Goal: Task Accomplishment & Management: Manage account settings

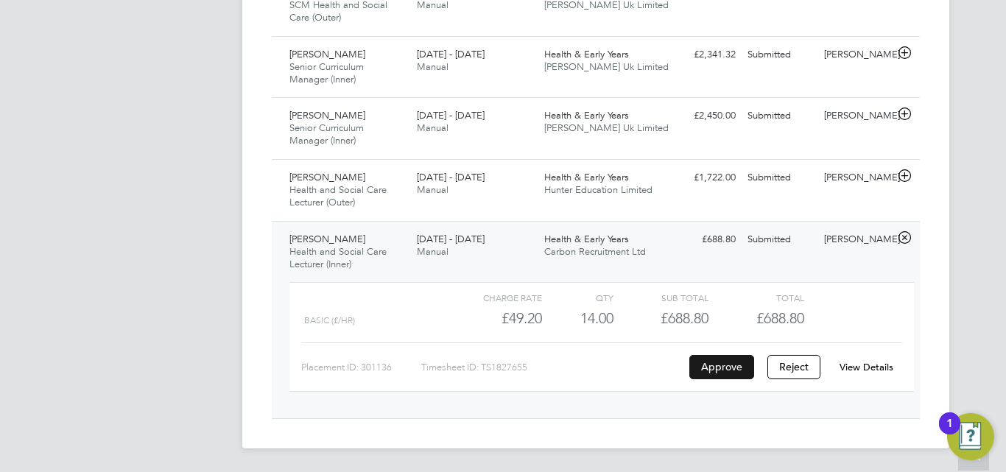
click at [716, 360] on button "Approve" at bounding box center [721, 367] width 65 height 24
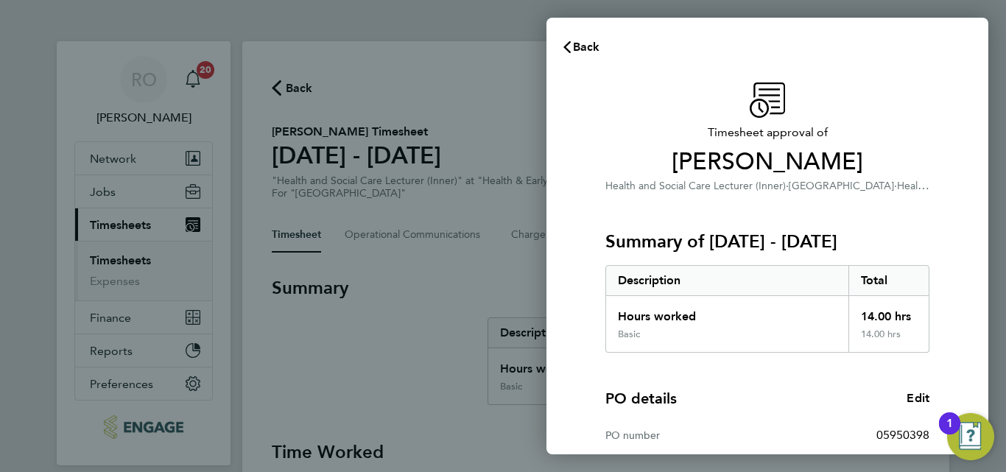
click at [781, 371] on div "PO details Edit PO number 05950398 Start date 01 Aug 2025 Finish date 31 Jul 20…" at bounding box center [767, 447] width 324 height 188
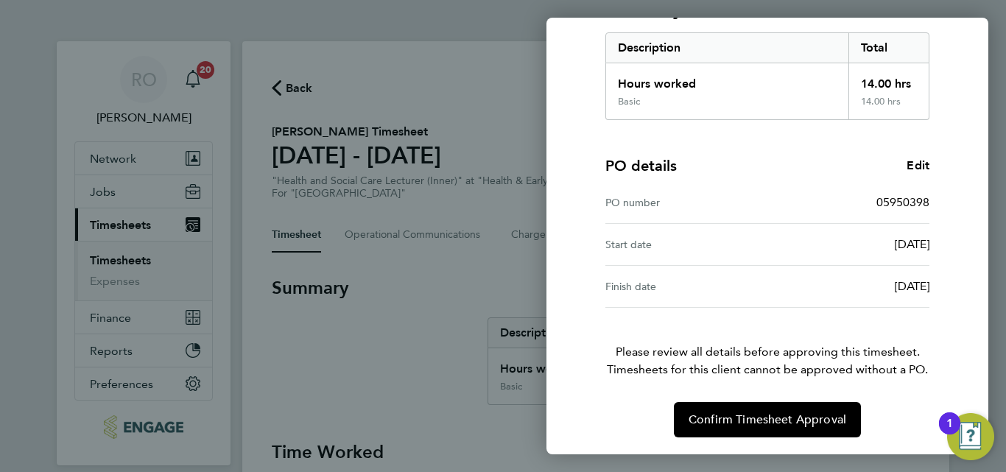
scroll to position [233, 0]
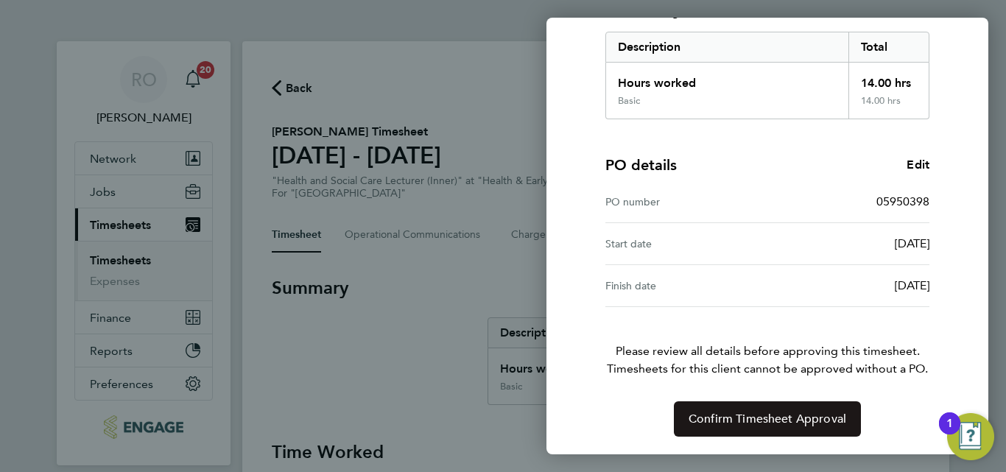
click at [754, 415] on span "Confirm Timesheet Approval" at bounding box center [767, 419] width 158 height 15
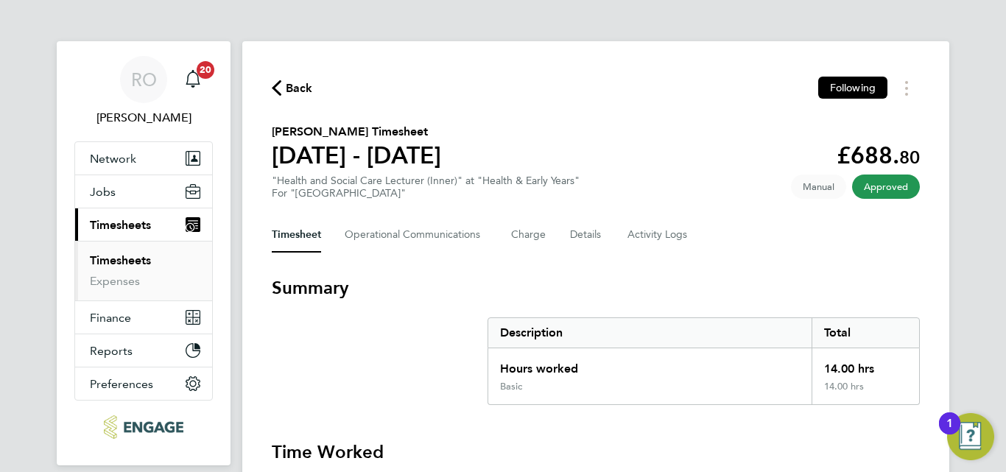
click at [120, 261] on link "Timesheets" at bounding box center [120, 260] width 61 height 14
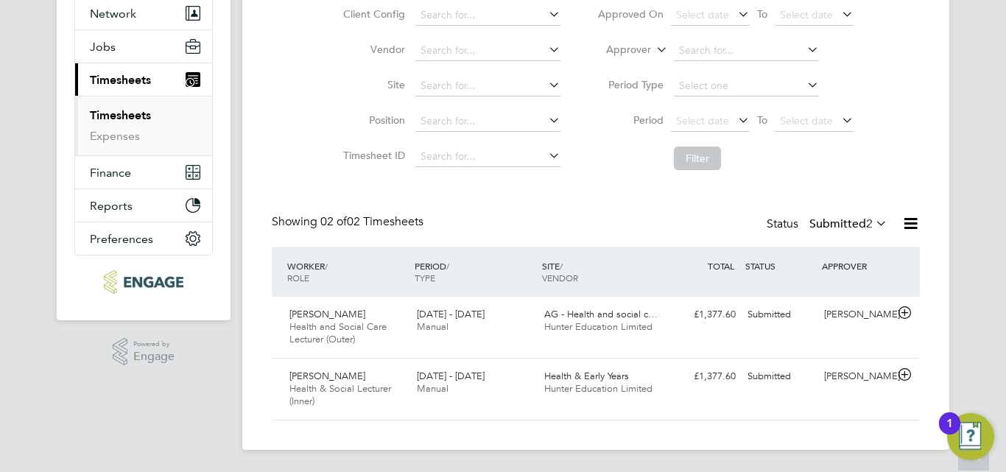
scroll to position [146, 0]
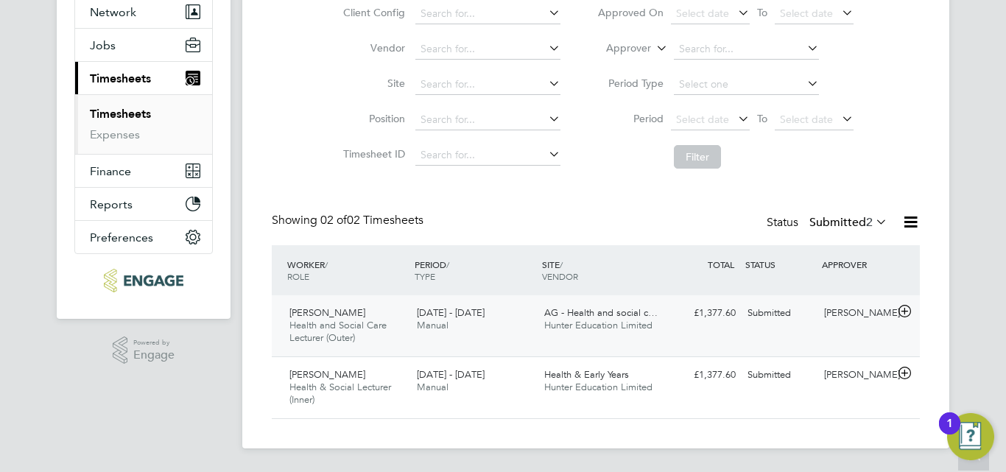
click at [358, 326] on span "Health and Social Care Lecturer (Outer)" at bounding box center [337, 331] width 97 height 25
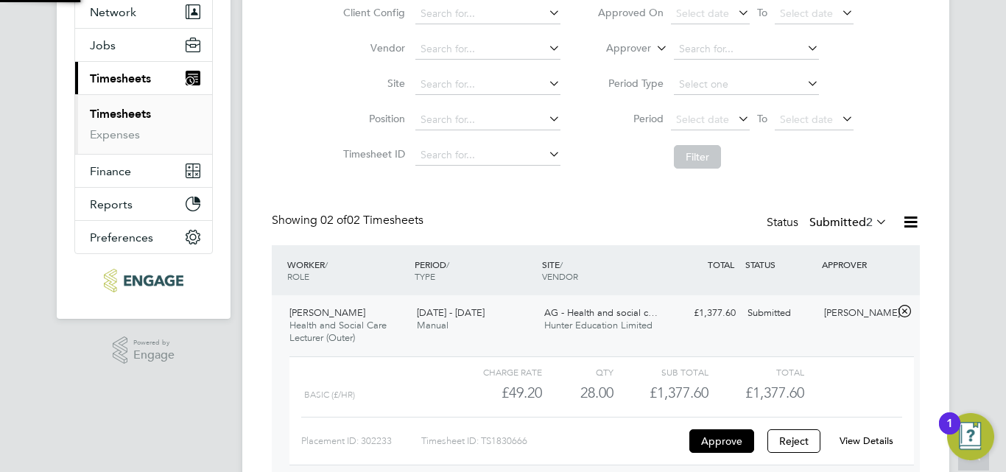
scroll to position [25, 144]
click at [744, 443] on button "Approve" at bounding box center [721, 441] width 65 height 24
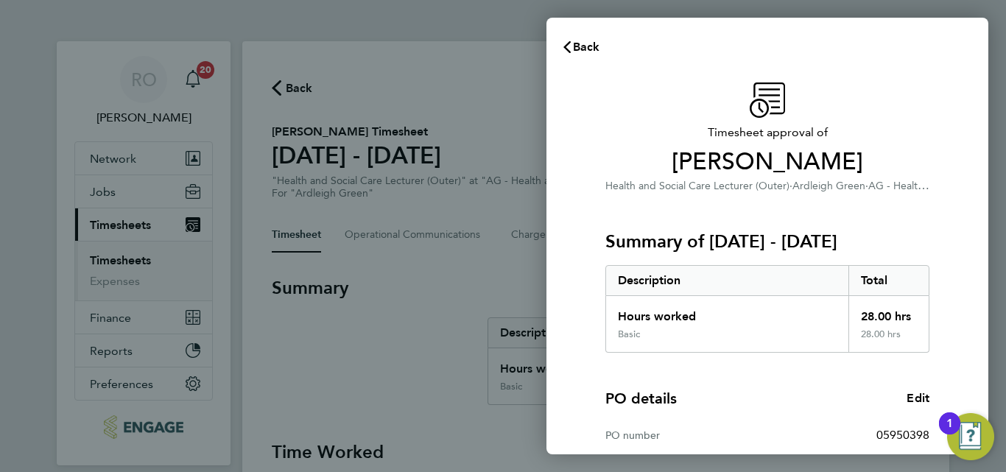
click at [802, 436] on div "05950398" at bounding box center [848, 435] width 162 height 18
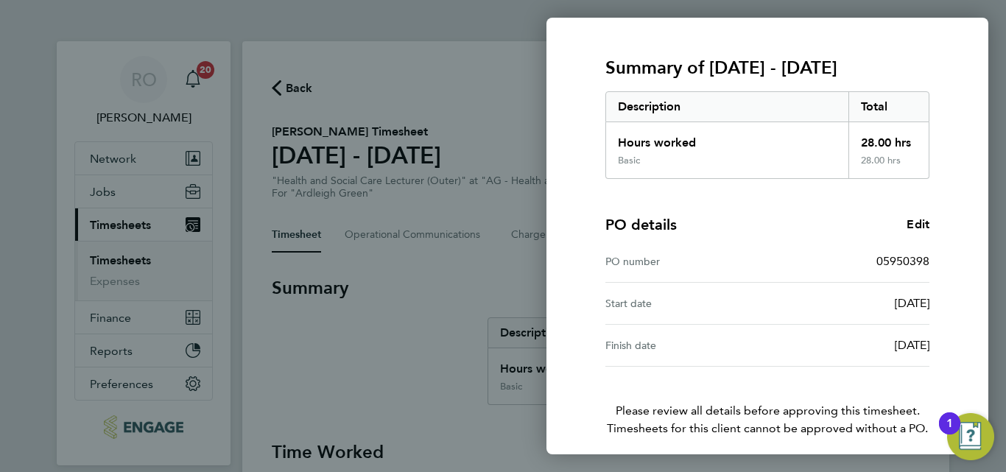
scroll to position [233, 0]
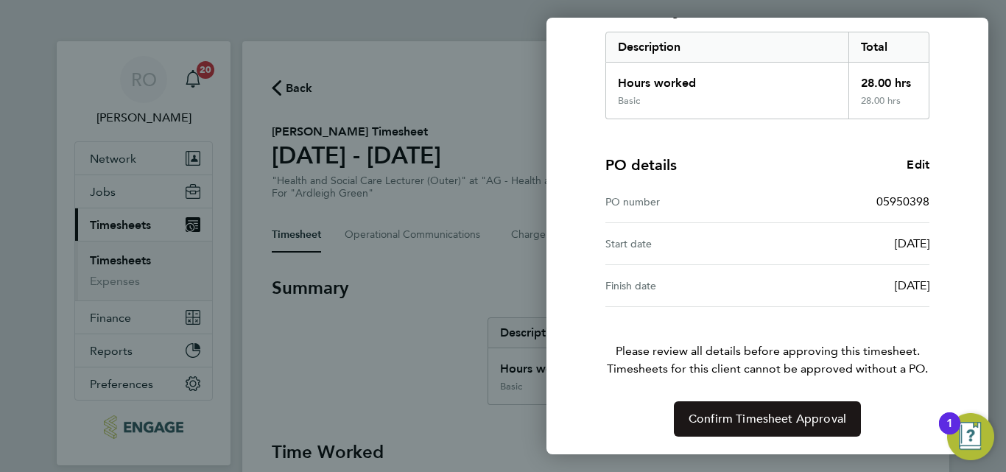
click at [778, 420] on span "Confirm Timesheet Approval" at bounding box center [767, 419] width 158 height 15
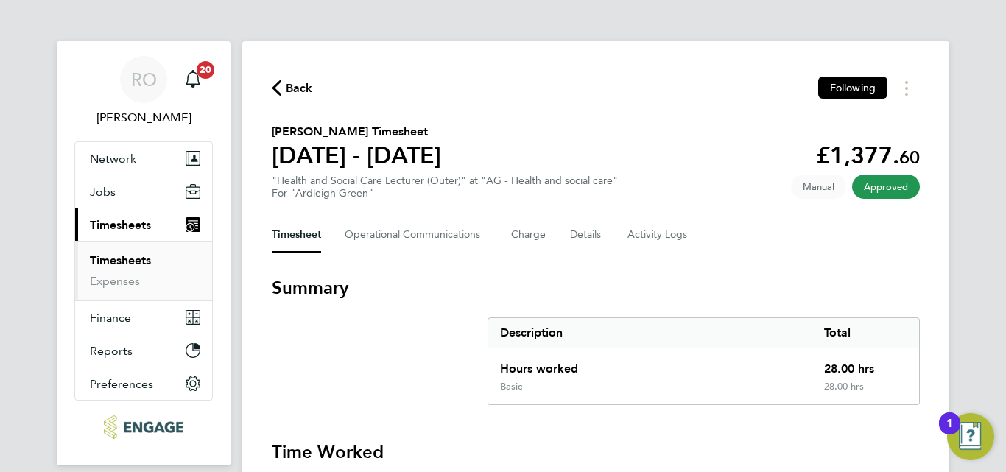
click at [105, 259] on link "Timesheets" at bounding box center [120, 260] width 61 height 14
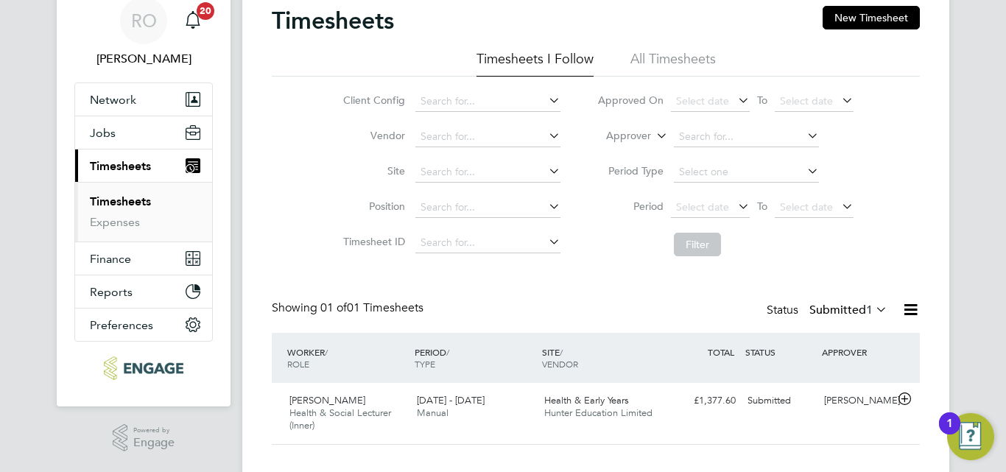
scroll to position [85, 0]
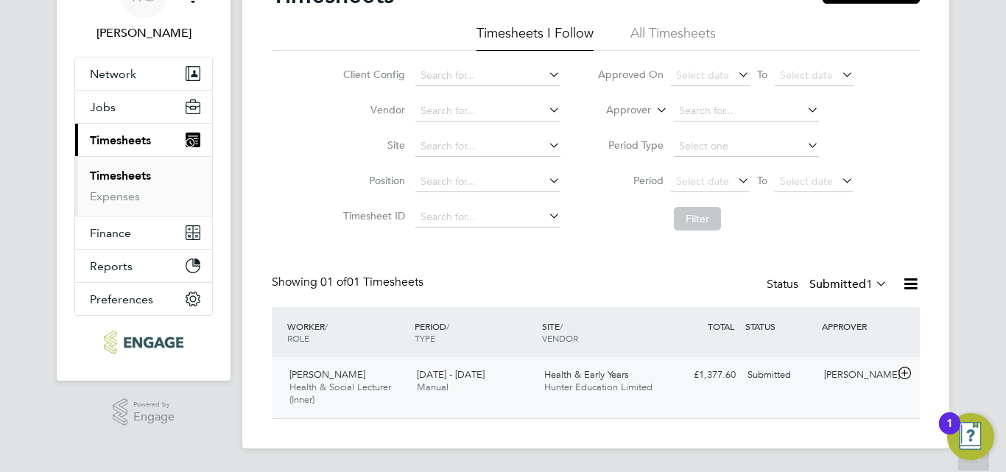
click at [333, 380] on span "[PERSON_NAME]" at bounding box center [327, 374] width 76 height 13
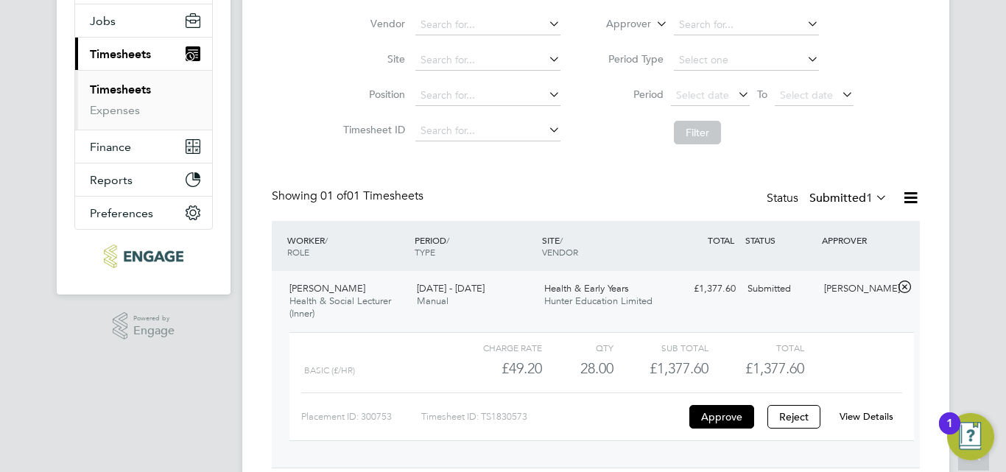
scroll to position [173, 0]
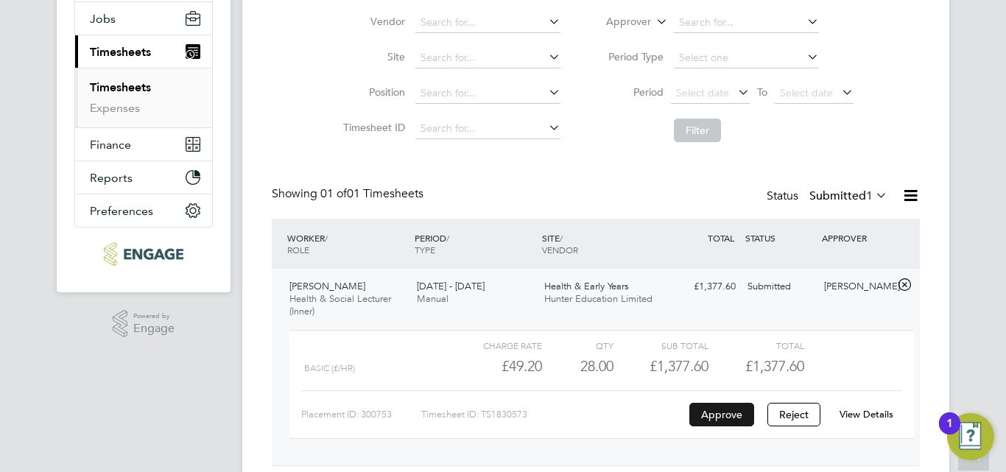
click at [733, 415] on button "Approve" at bounding box center [721, 415] width 65 height 24
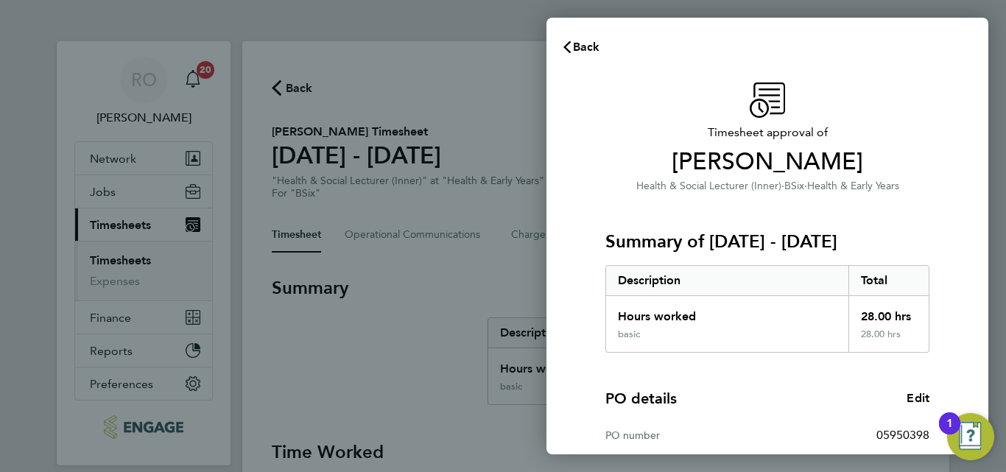
click at [785, 397] on div "PO details Edit" at bounding box center [767, 398] width 324 height 21
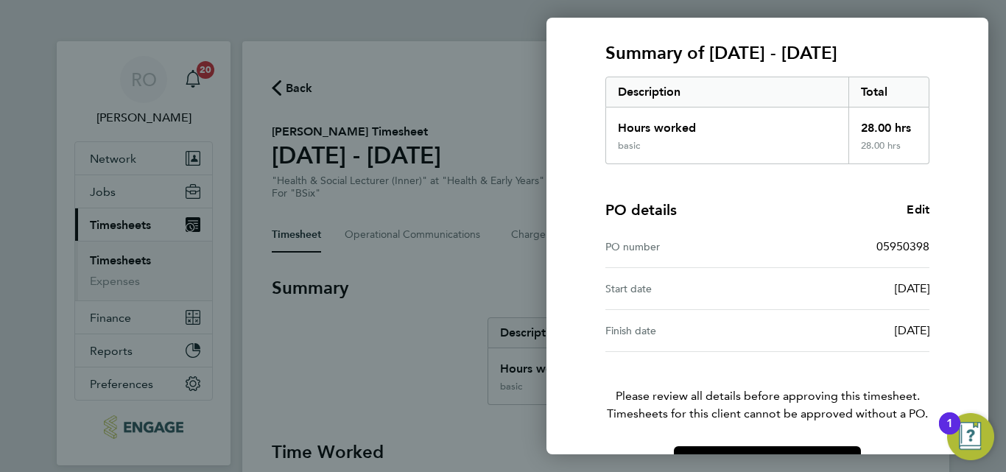
scroll to position [233, 0]
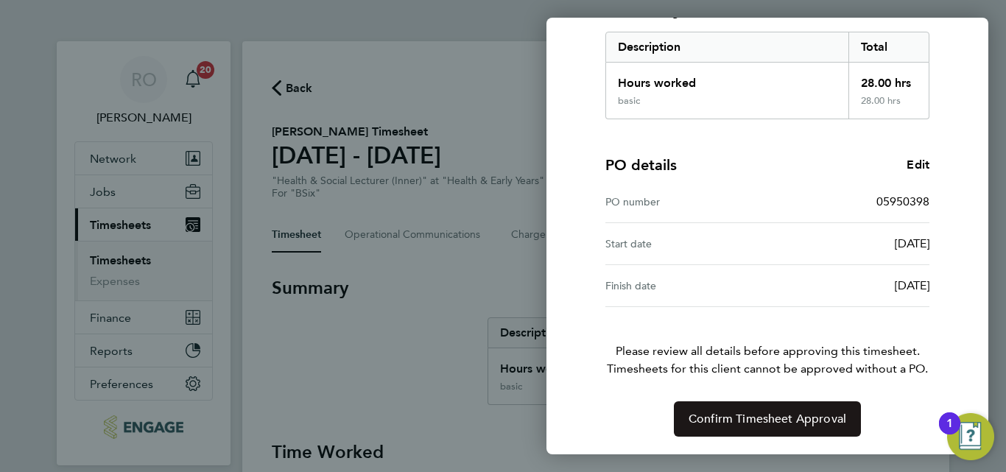
click at [735, 423] on span "Confirm Timesheet Approval" at bounding box center [767, 419] width 158 height 15
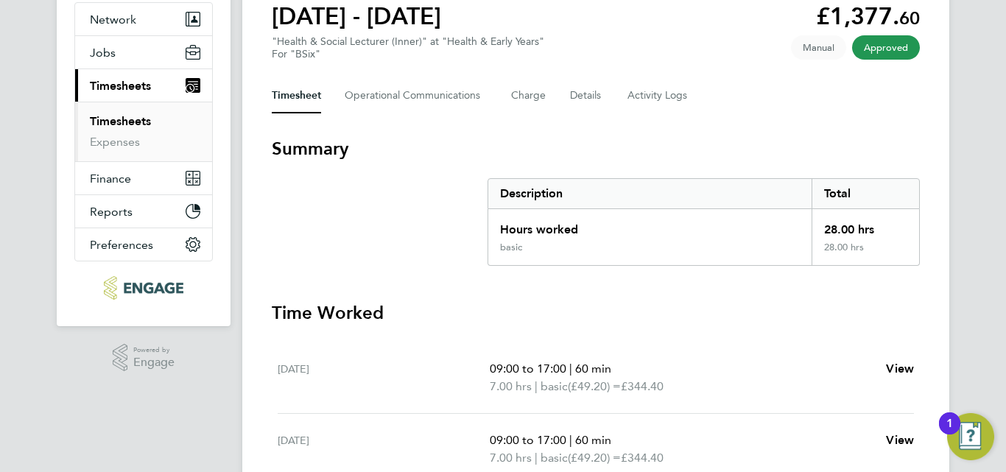
scroll to position [103, 0]
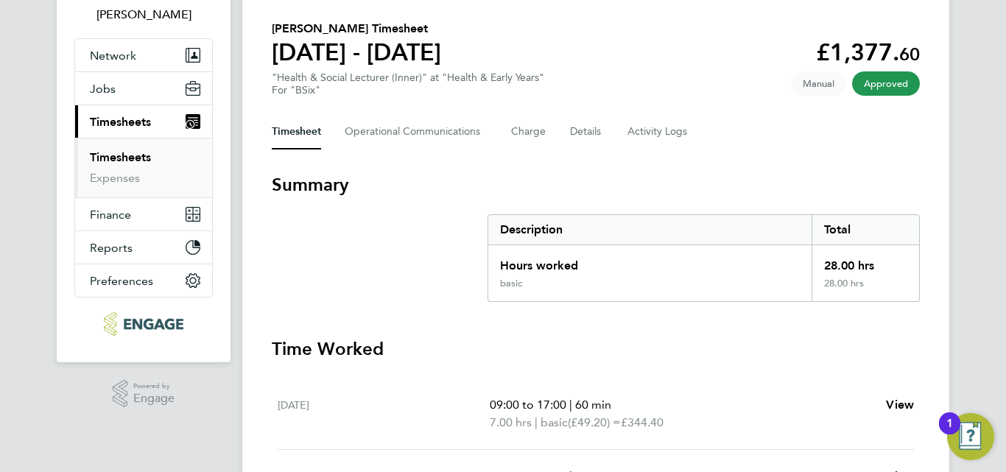
click at [980, 163] on div "RO [PERSON_NAME] Notifications 20 Applications: Network Sites Workers Jobs Posi…" at bounding box center [503, 390] width 1006 height 987
click at [990, 141] on div "RO [PERSON_NAME] Notifications 20 Applications: Network Sites Workers Jobs Posi…" at bounding box center [503, 390] width 1006 height 987
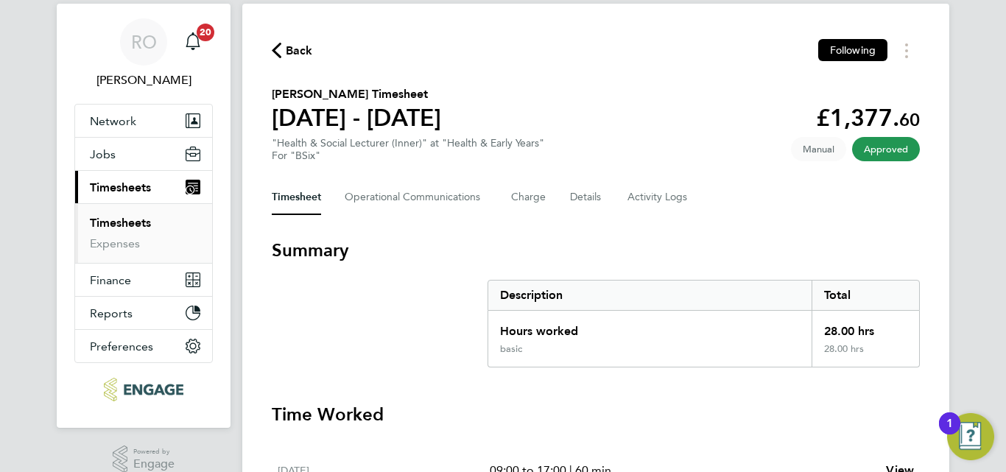
scroll to position [0, 0]
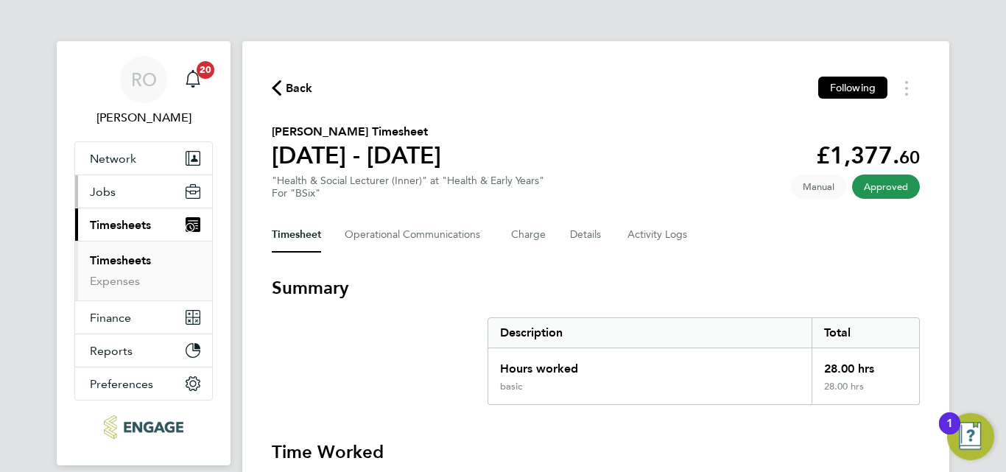
click at [108, 194] on span "Jobs" at bounding box center [103, 192] width 26 height 14
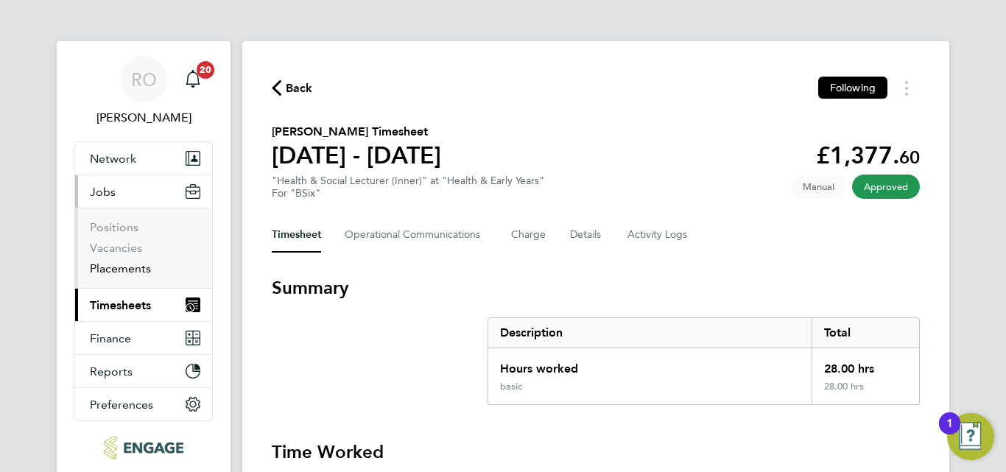
click at [120, 269] on link "Placements" at bounding box center [120, 268] width 61 height 14
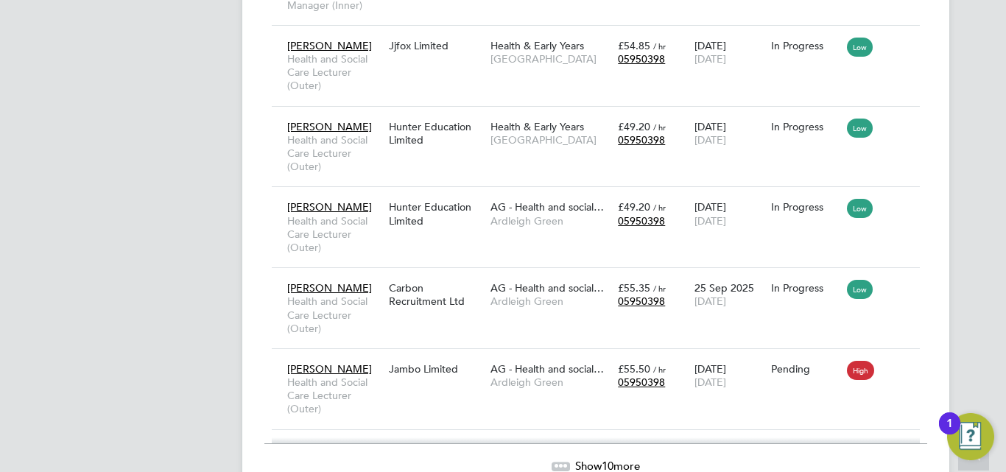
drag, startPoint x: 529, startPoint y: 195, endPoint x: 347, endPoint y: 227, distance: 184.6
